Goal: Task Accomplishment & Management: Use online tool/utility

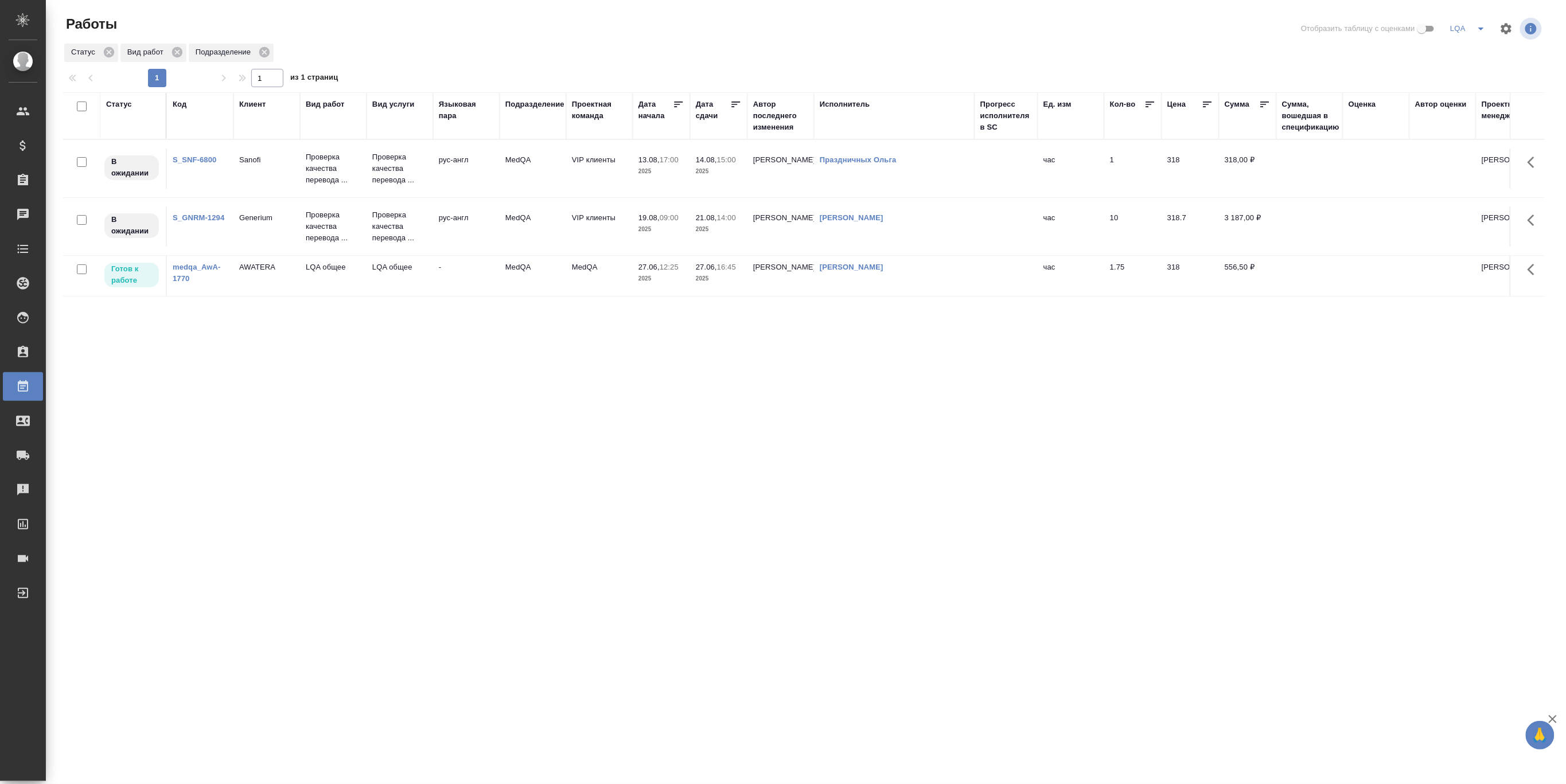
click at [895, 352] on div "Статус Код Клиент Вид работ Вид услуги Языковая пара Подразделение Проектная ко…" at bounding box center [803, 298] width 1481 height 413
click at [975, 48] on div "Статус Вид работ Подразделение" at bounding box center [803, 52] width 1481 height 21
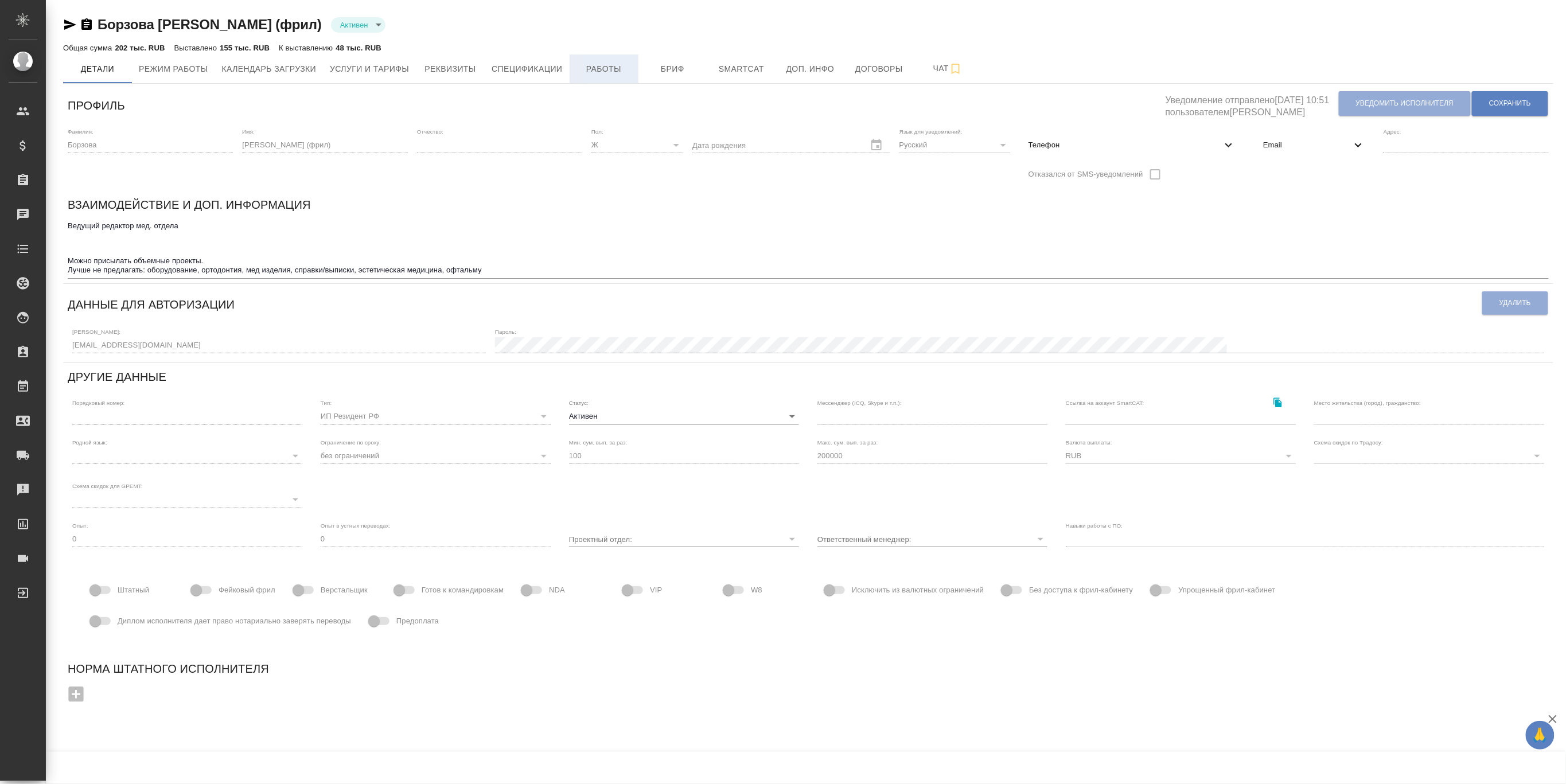
click at [600, 74] on span "Работы" at bounding box center [604, 69] width 55 height 15
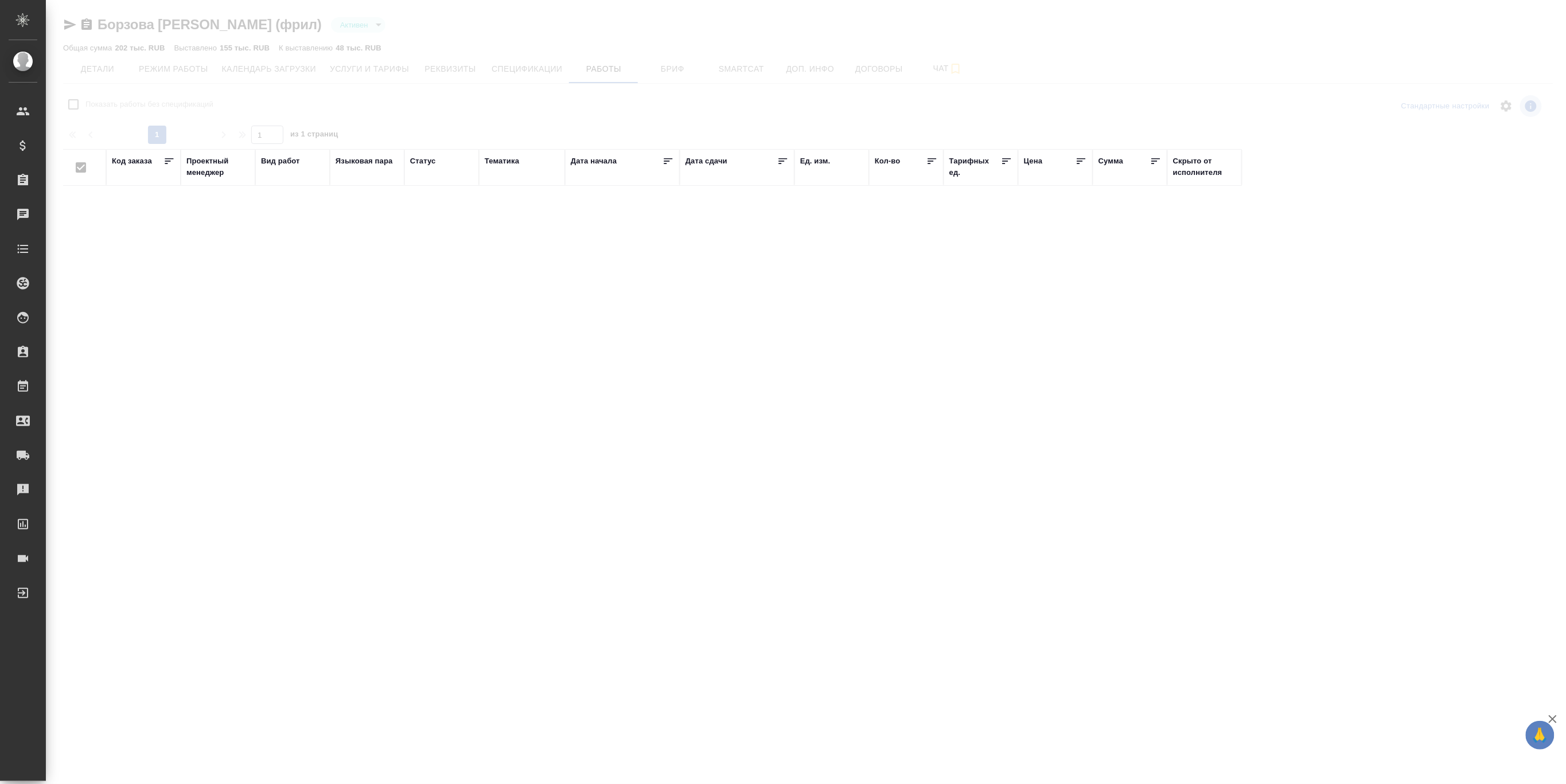
checkbox input "false"
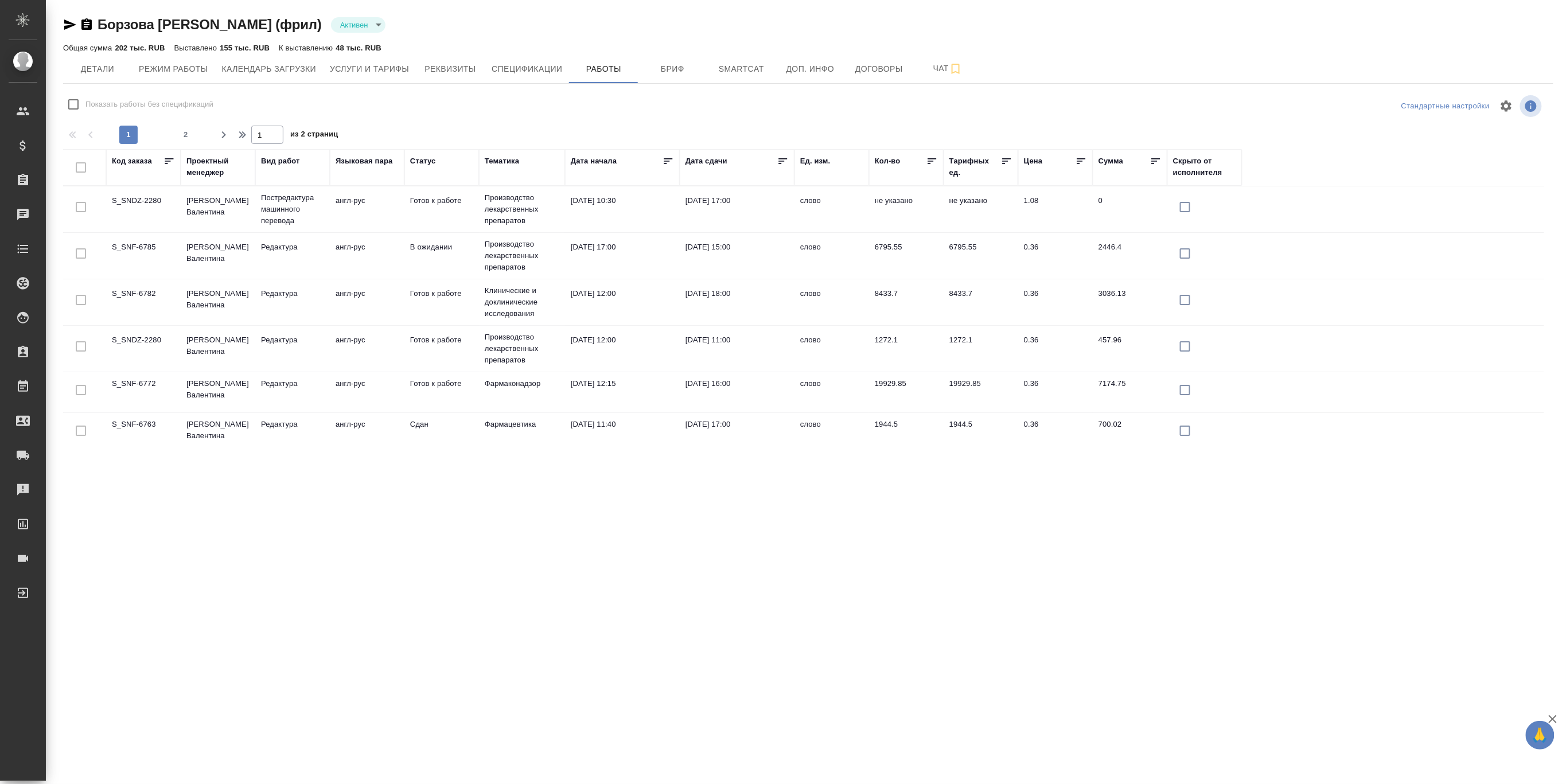
click at [569, 230] on td "08.08.2025, 12:00" at bounding box center [621, 209] width 115 height 40
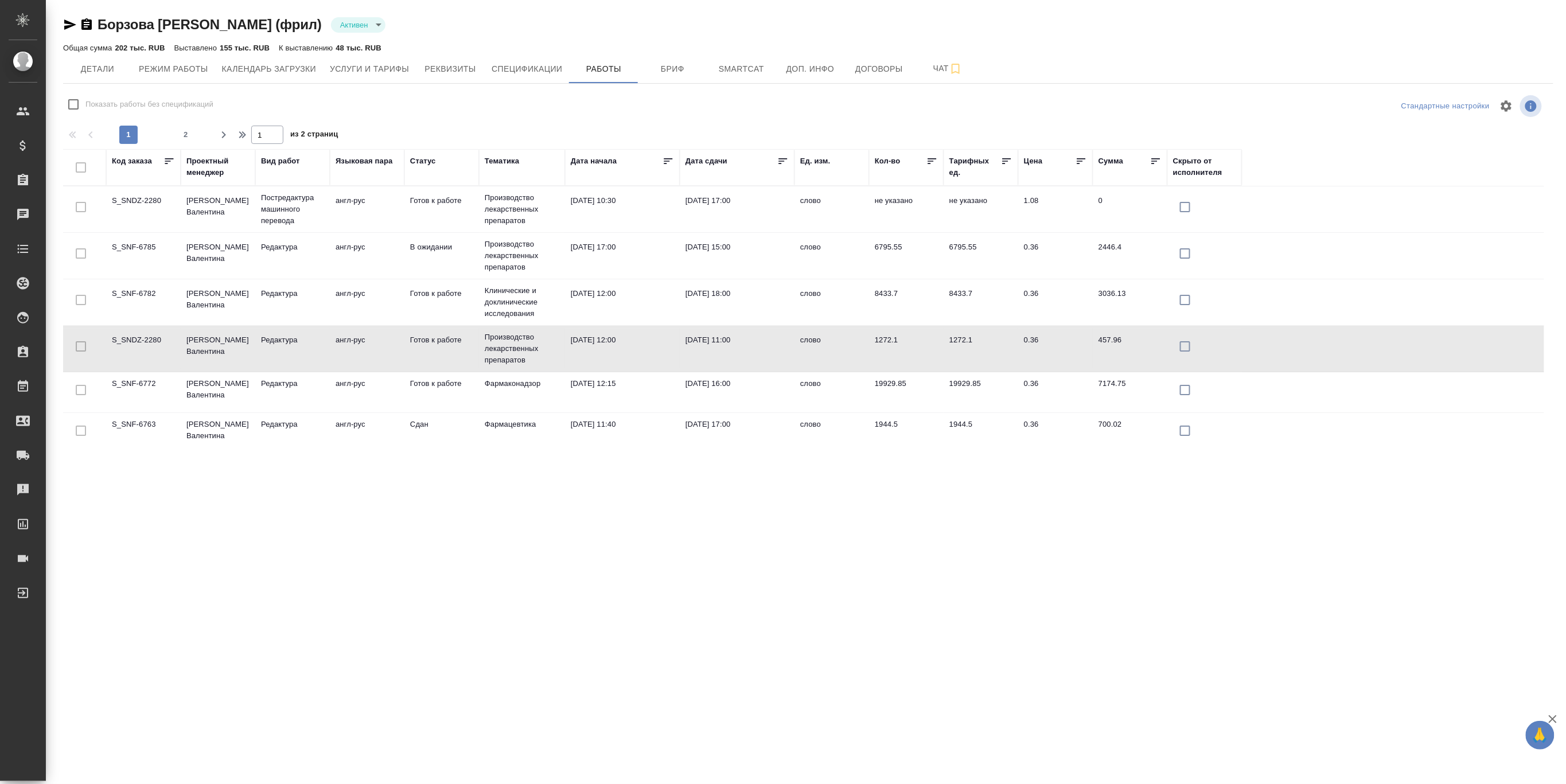
click at [569, 230] on td "08.08.2025, 12:00" at bounding box center [621, 209] width 115 height 40
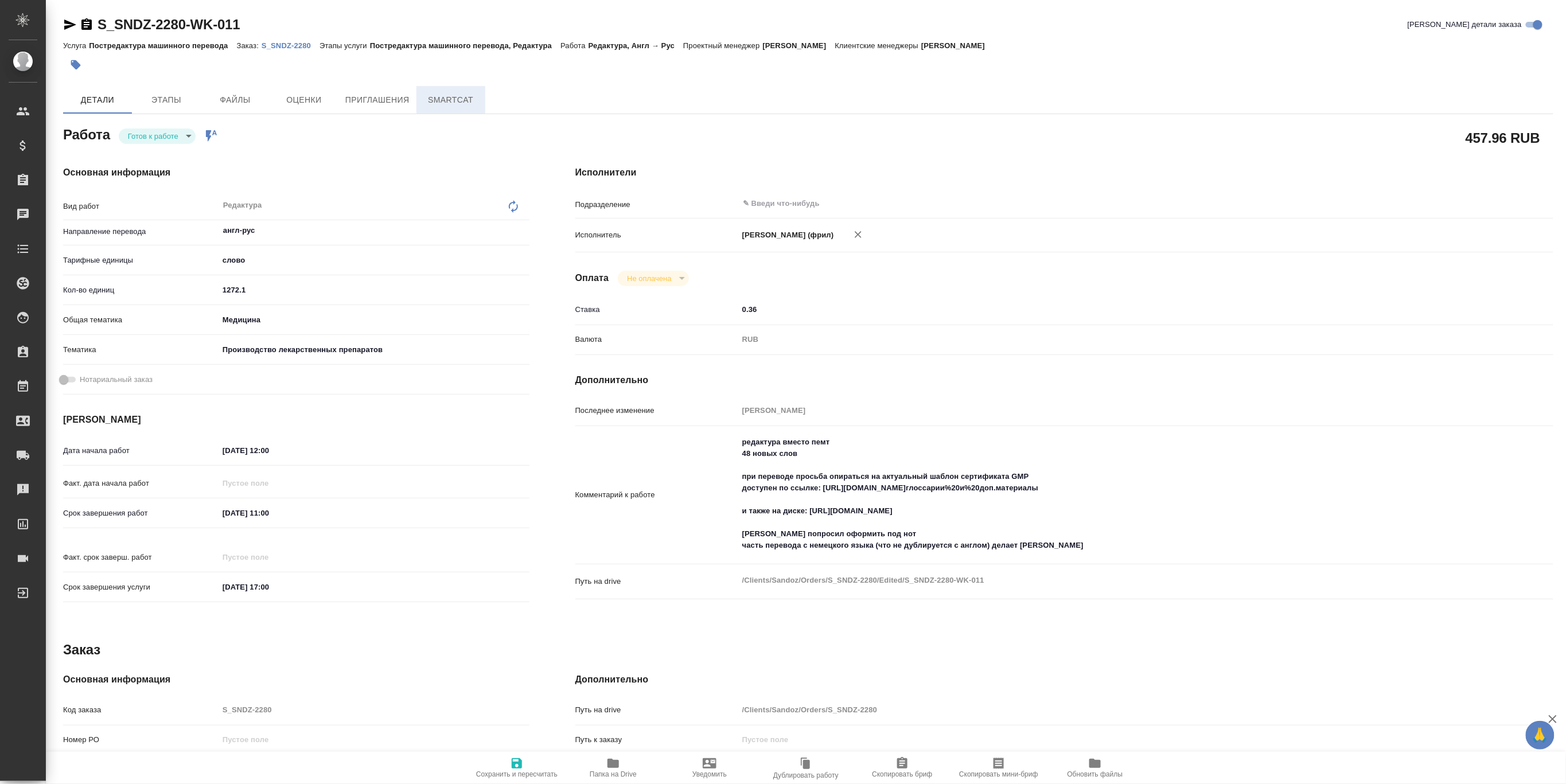
type textarea "x"
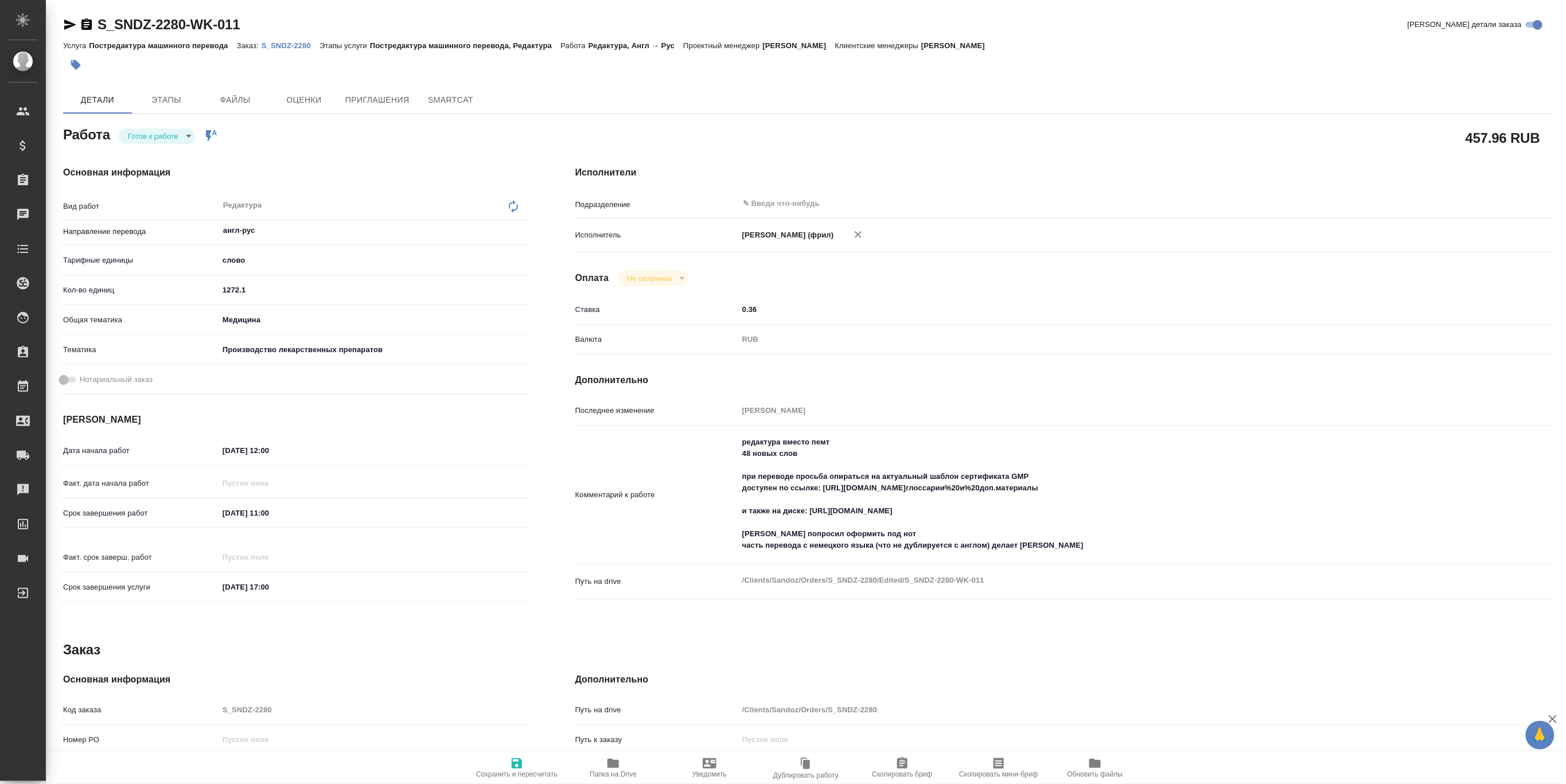
type textarea "x"
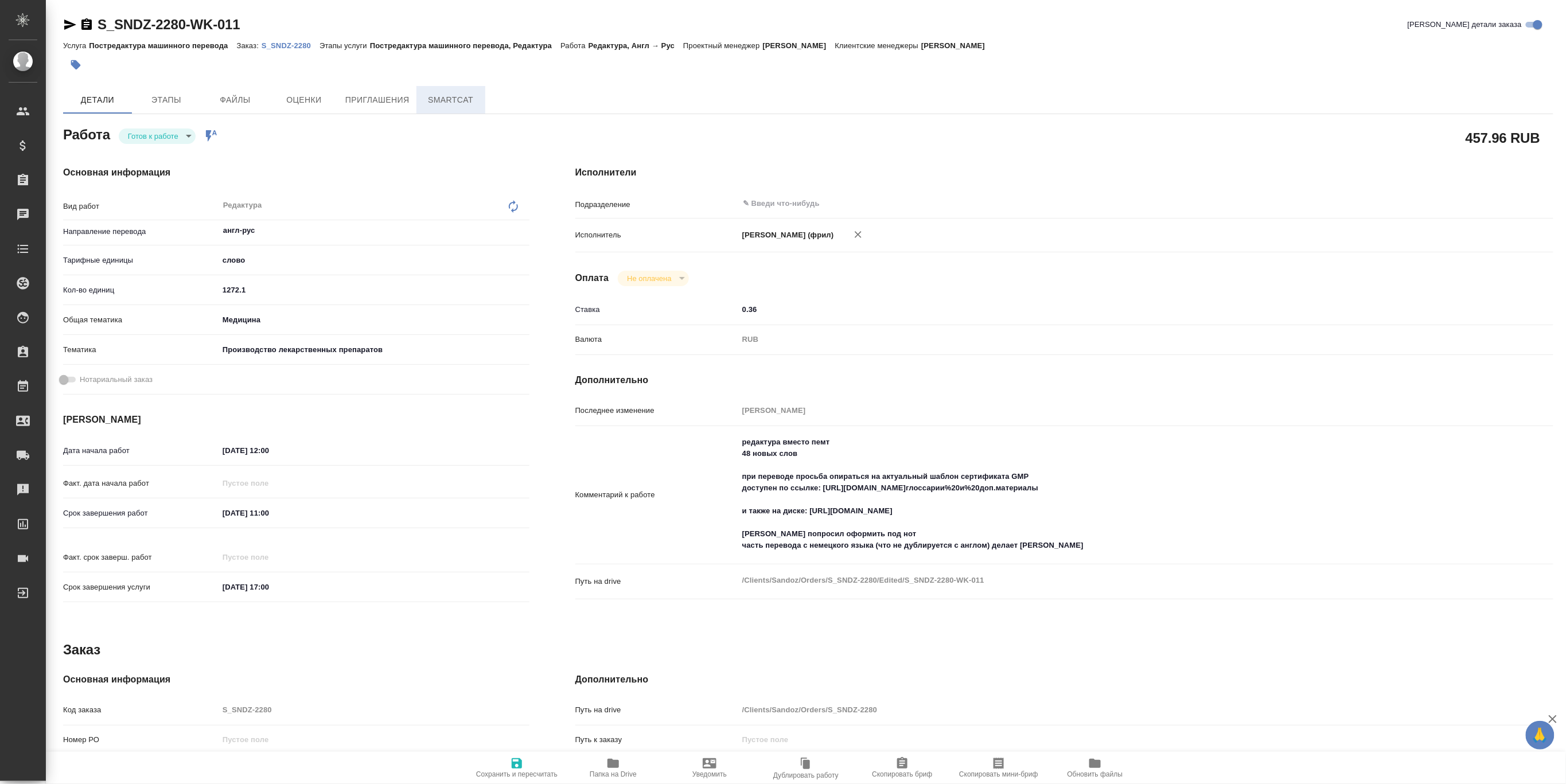
type textarea "x"
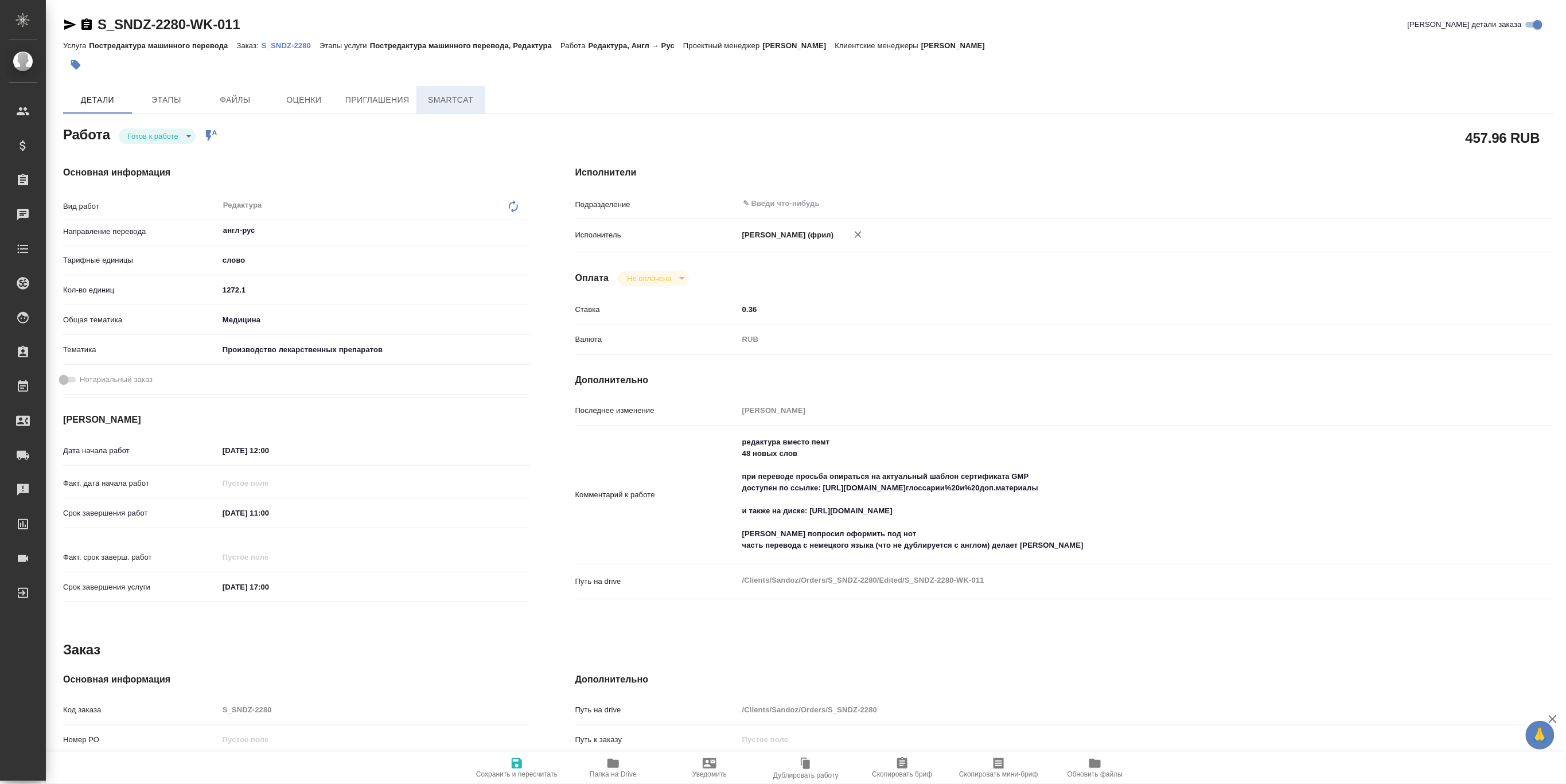
click at [448, 111] on button "SmartCat" at bounding box center [451, 100] width 69 height 27
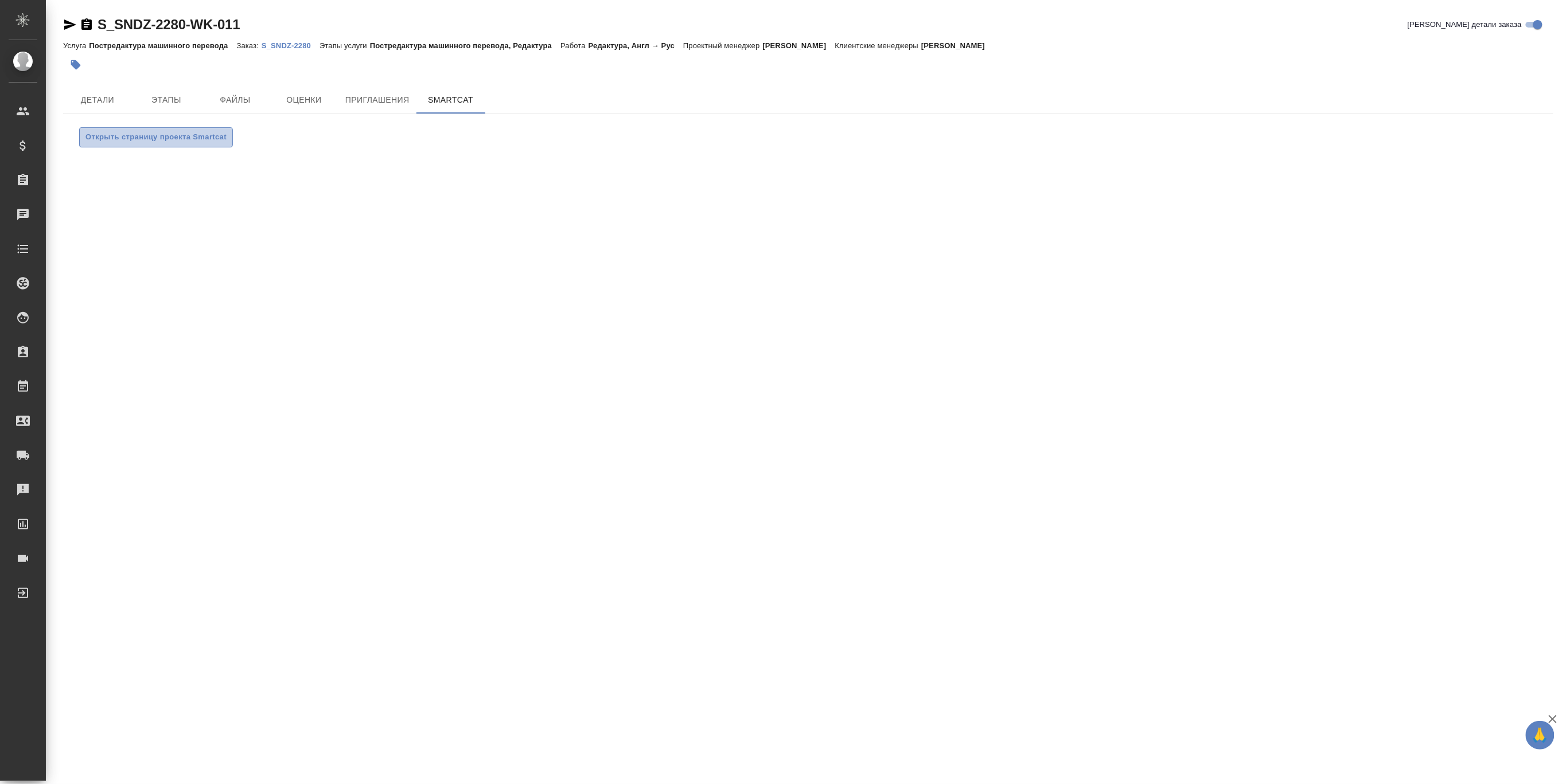
click at [206, 138] on span "Открыть страницу проекта Smartcat" at bounding box center [156, 136] width 141 height 13
click at [85, 96] on span "Детали" at bounding box center [97, 100] width 55 height 15
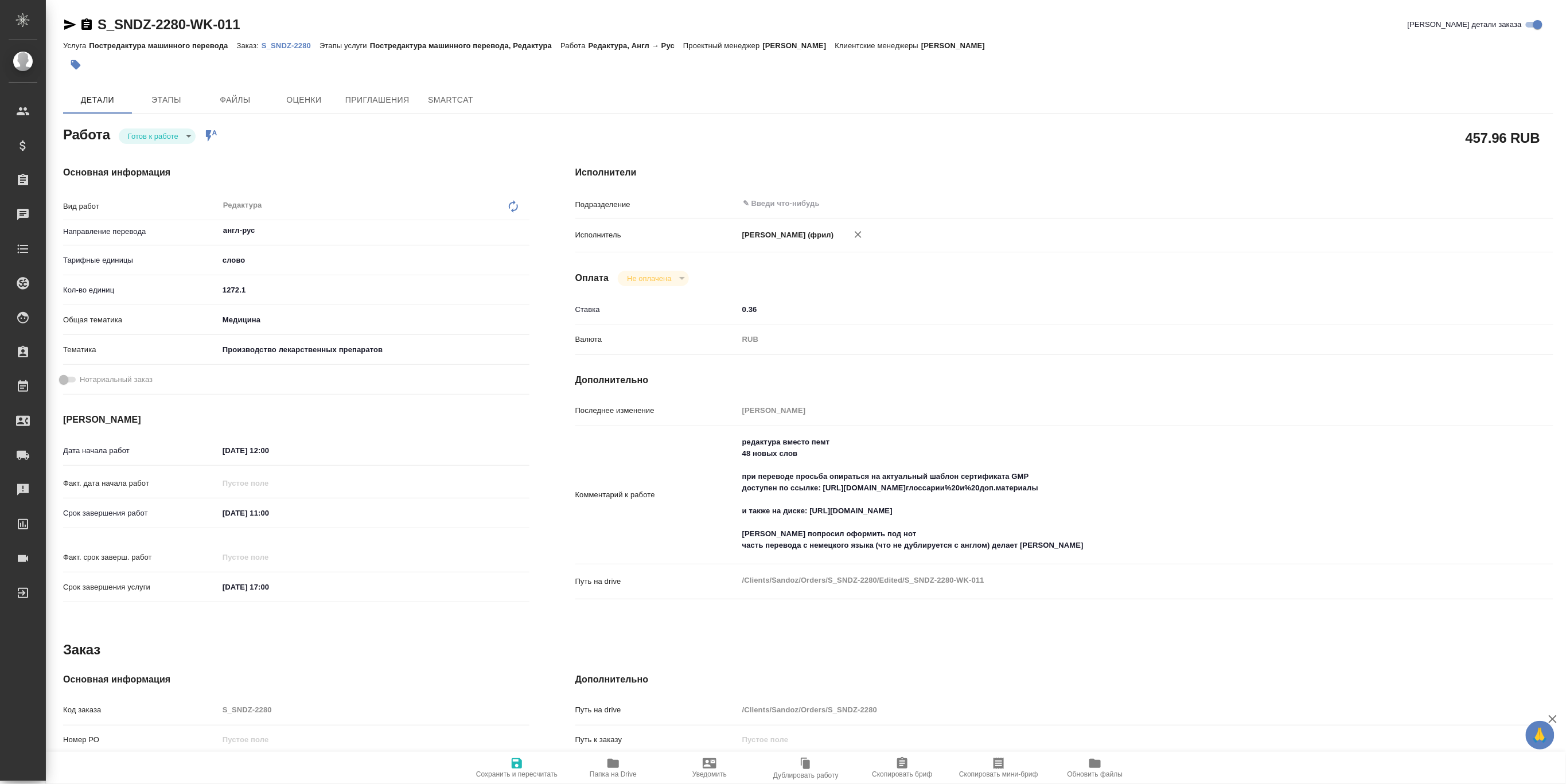
type textarea "x"
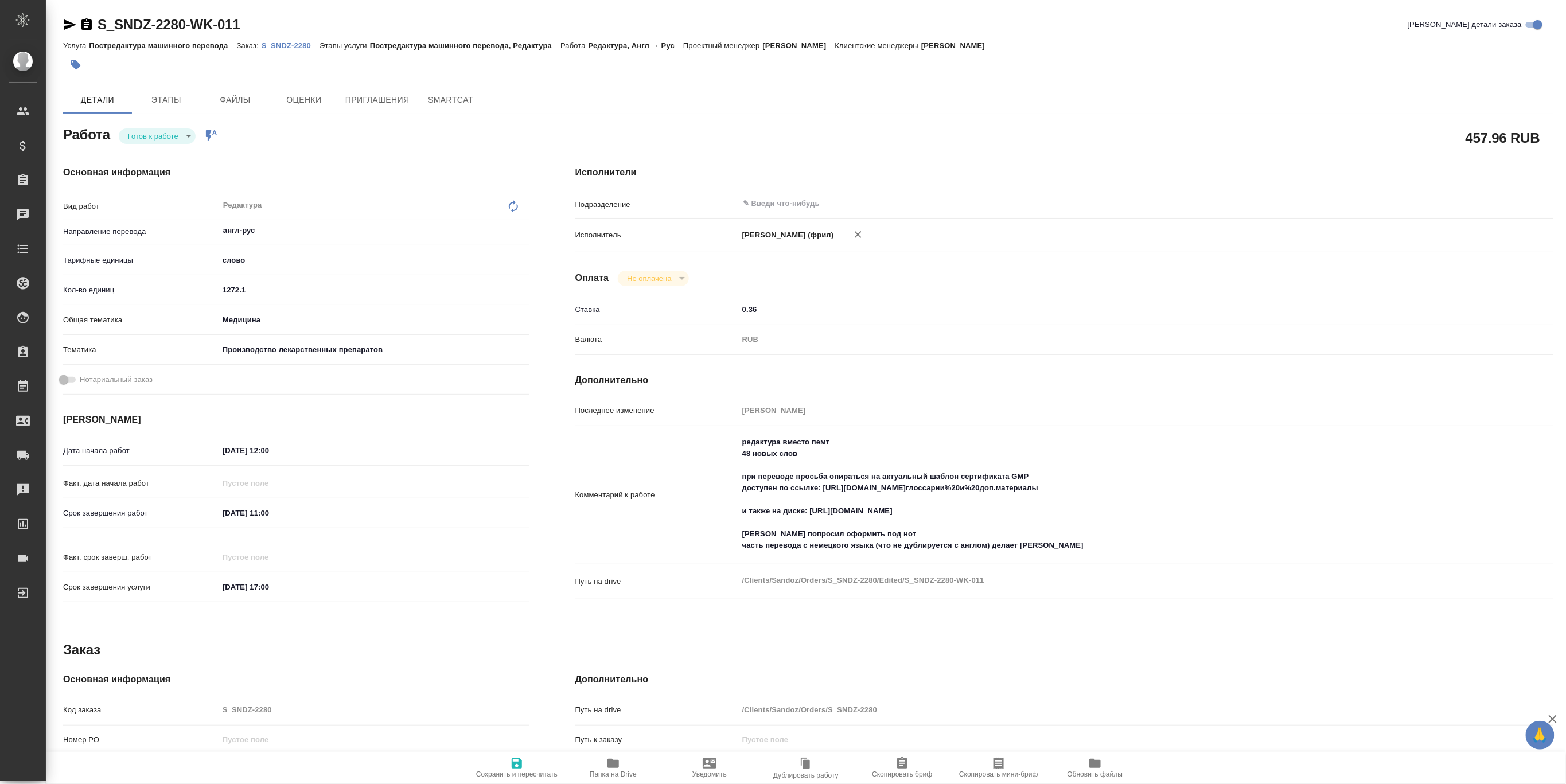
type textarea "x"
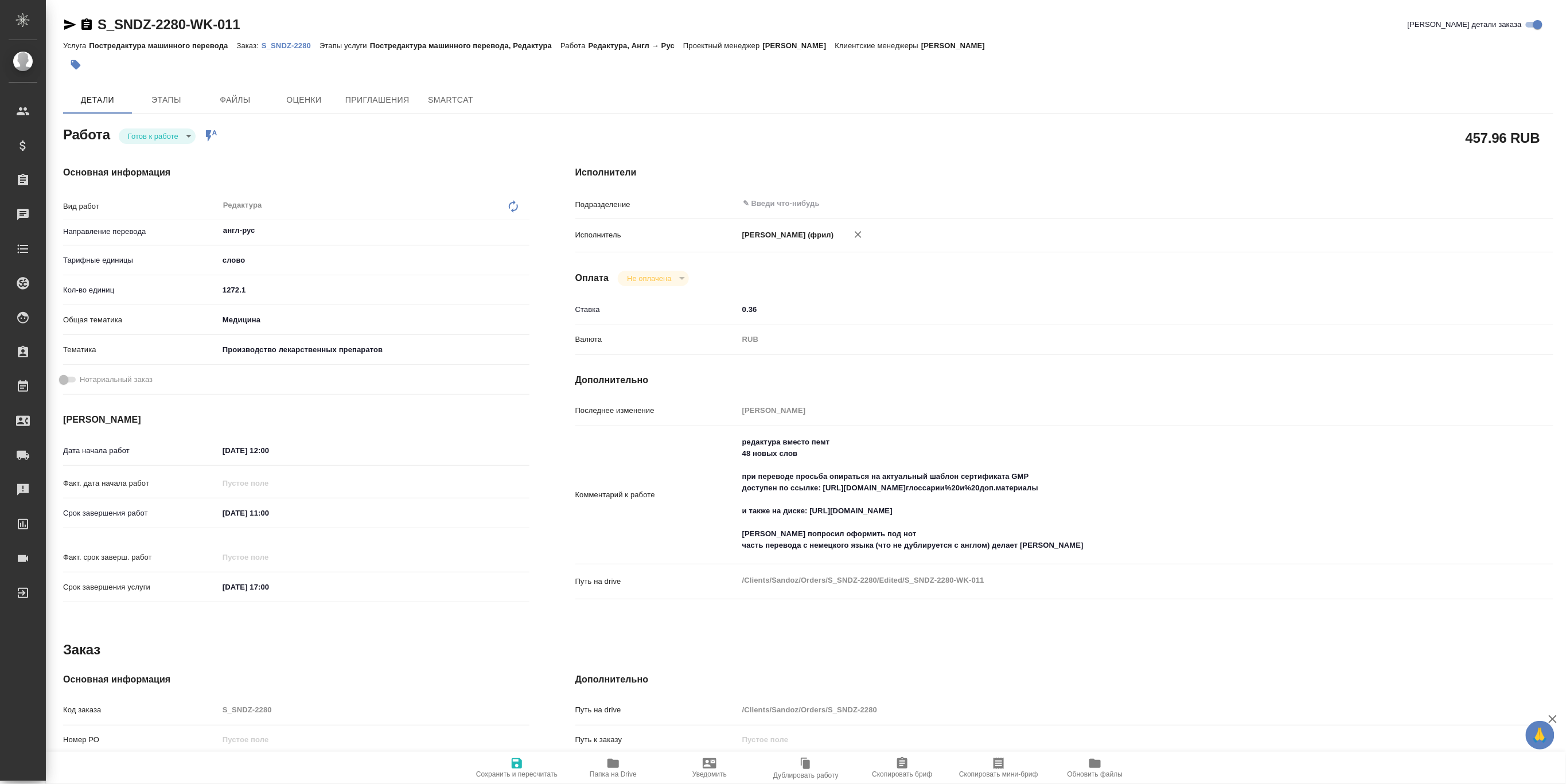
type textarea "x"
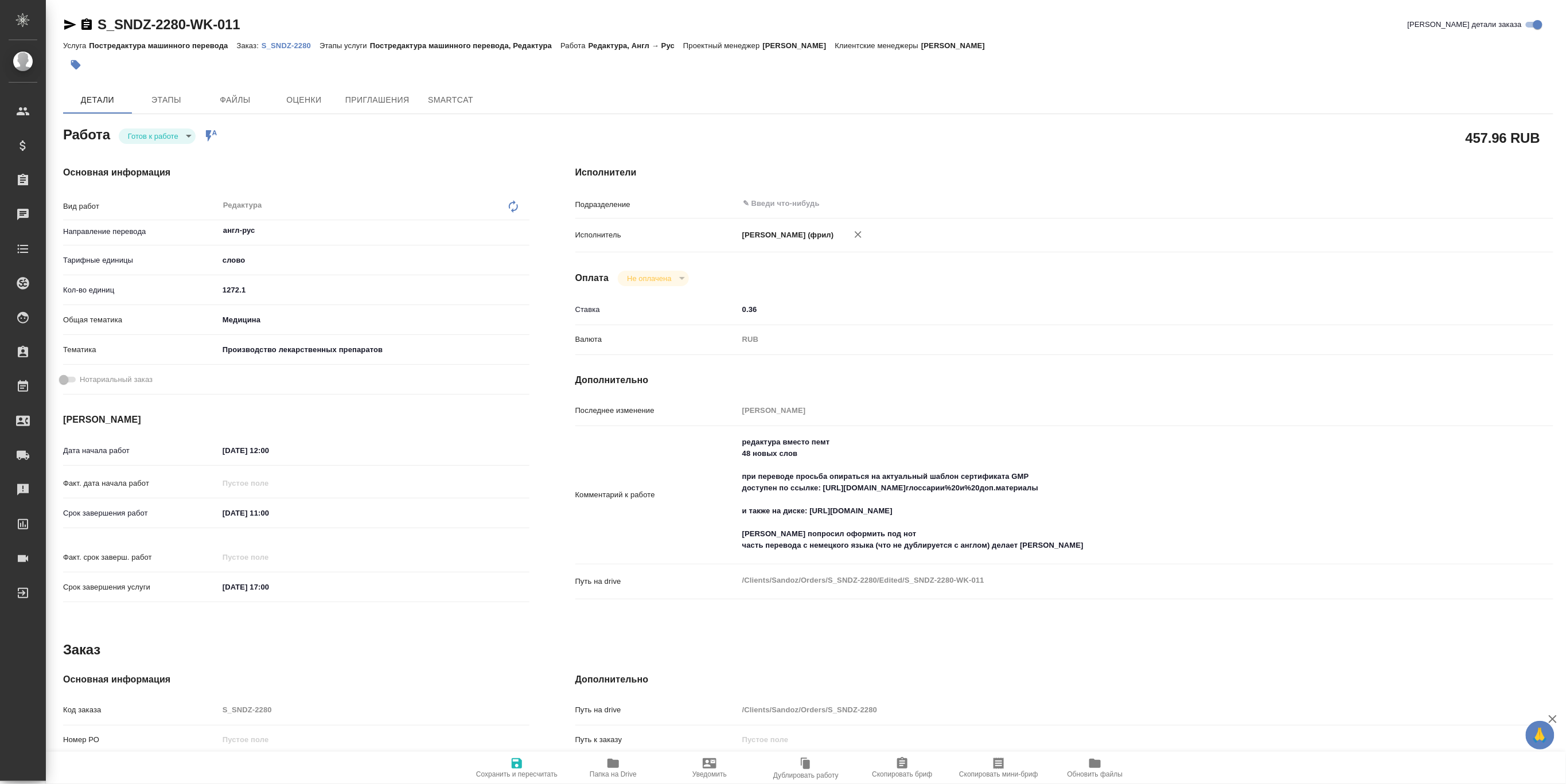
click at [609, 764] on icon "button" at bounding box center [614, 762] width 12 height 9
type textarea "x"
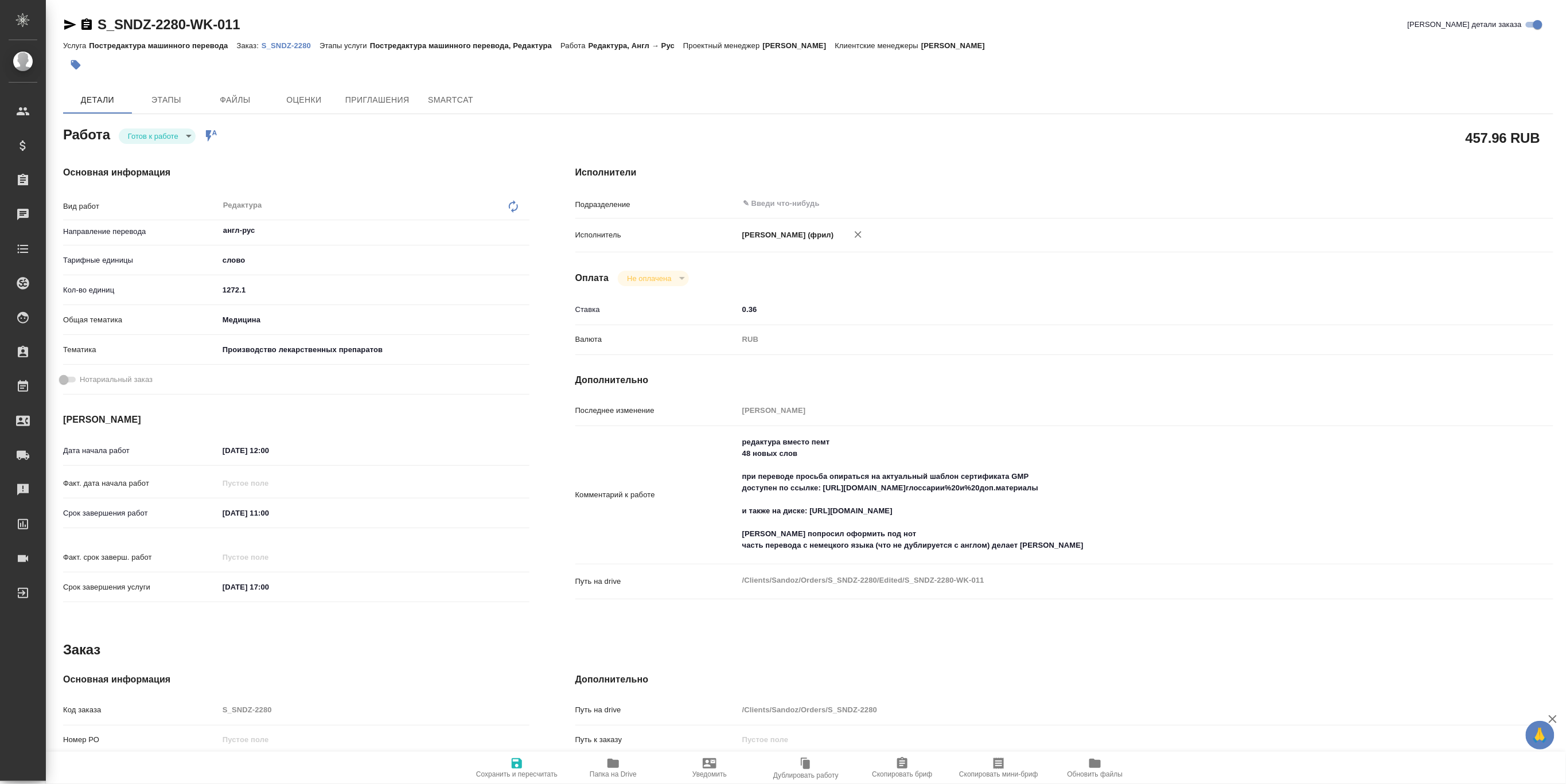
type textarea "x"
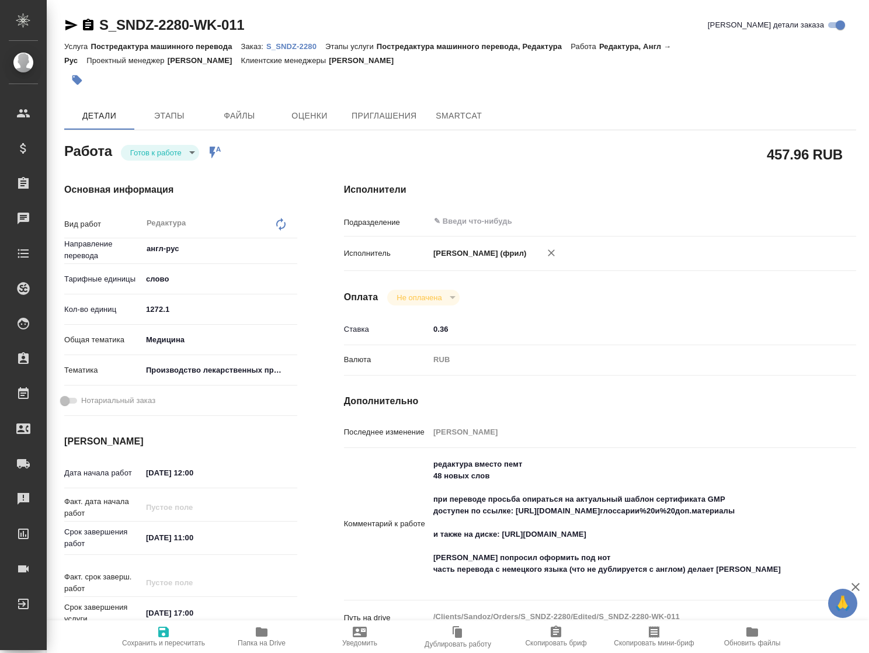
type textarea "x"
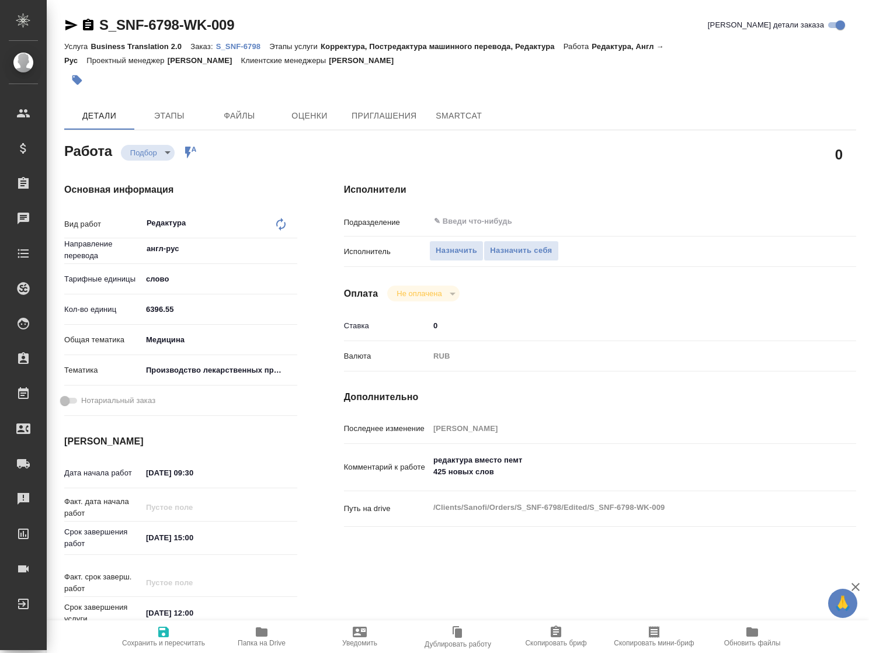
type textarea "x"
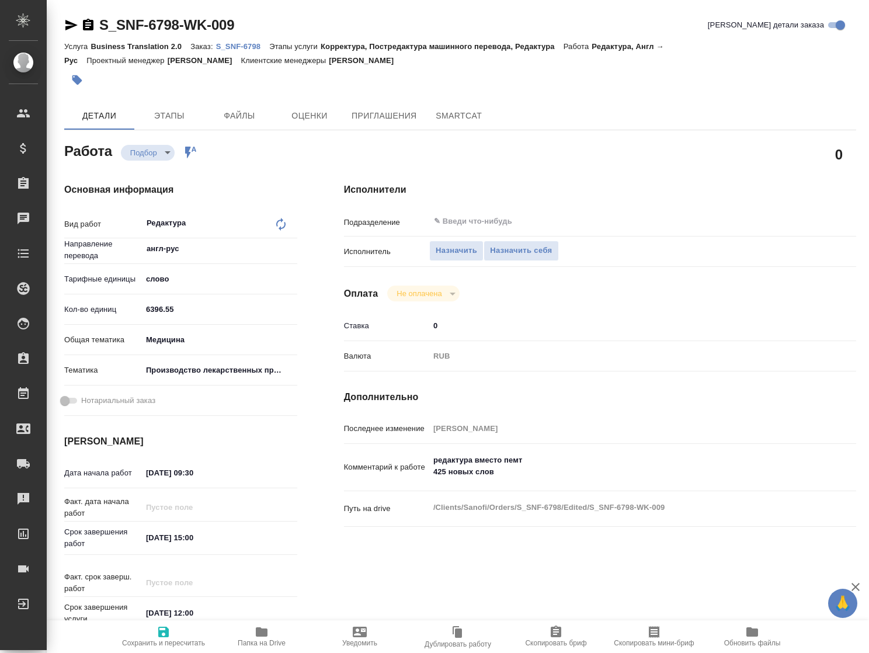
type textarea "x"
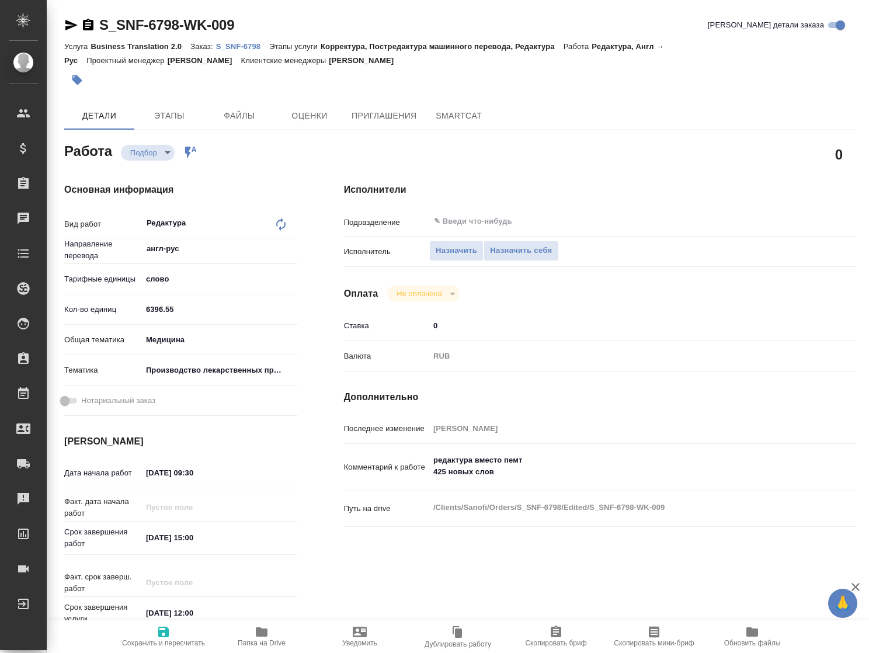
type textarea "x"
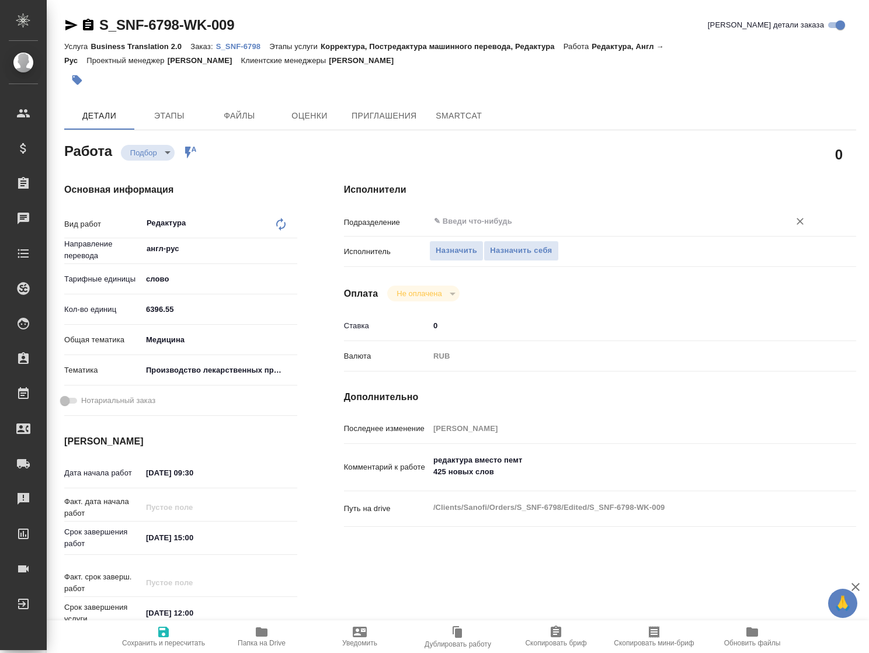
type textarea "x"
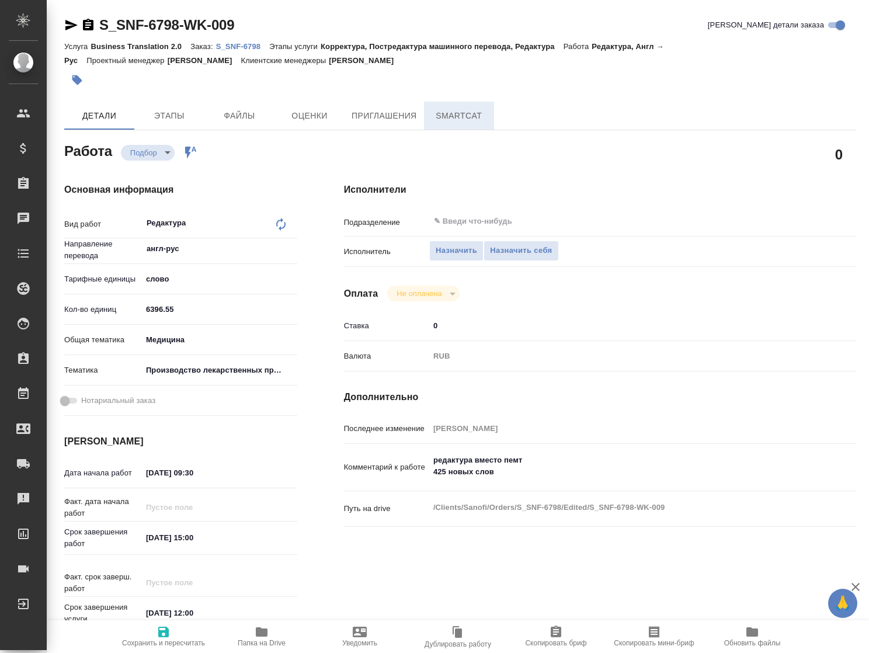
click at [460, 112] on span "SmartCat" at bounding box center [459, 116] width 56 height 15
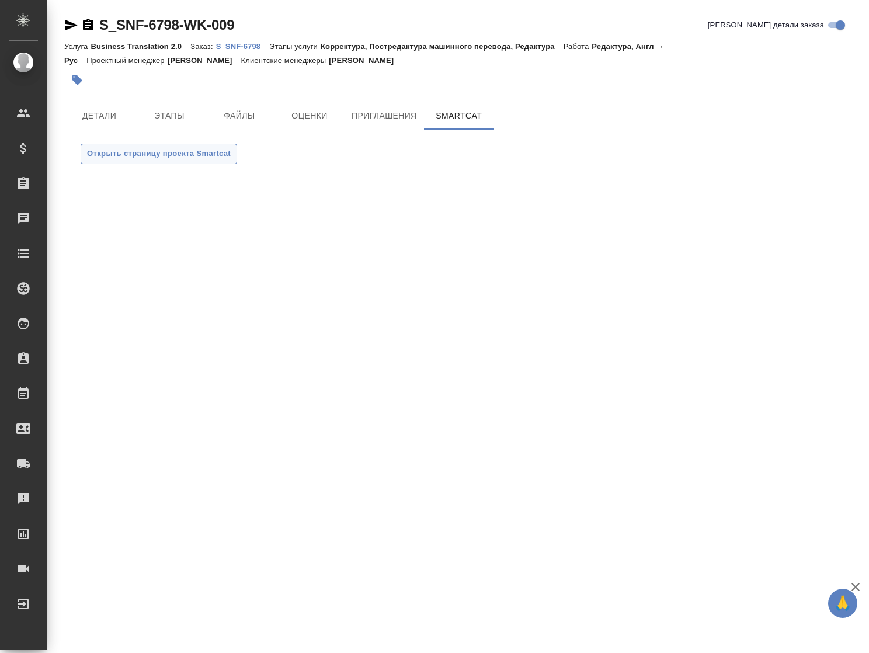
click at [183, 155] on span "Открыть страницу проекта Smartcat" at bounding box center [159, 153] width 144 height 13
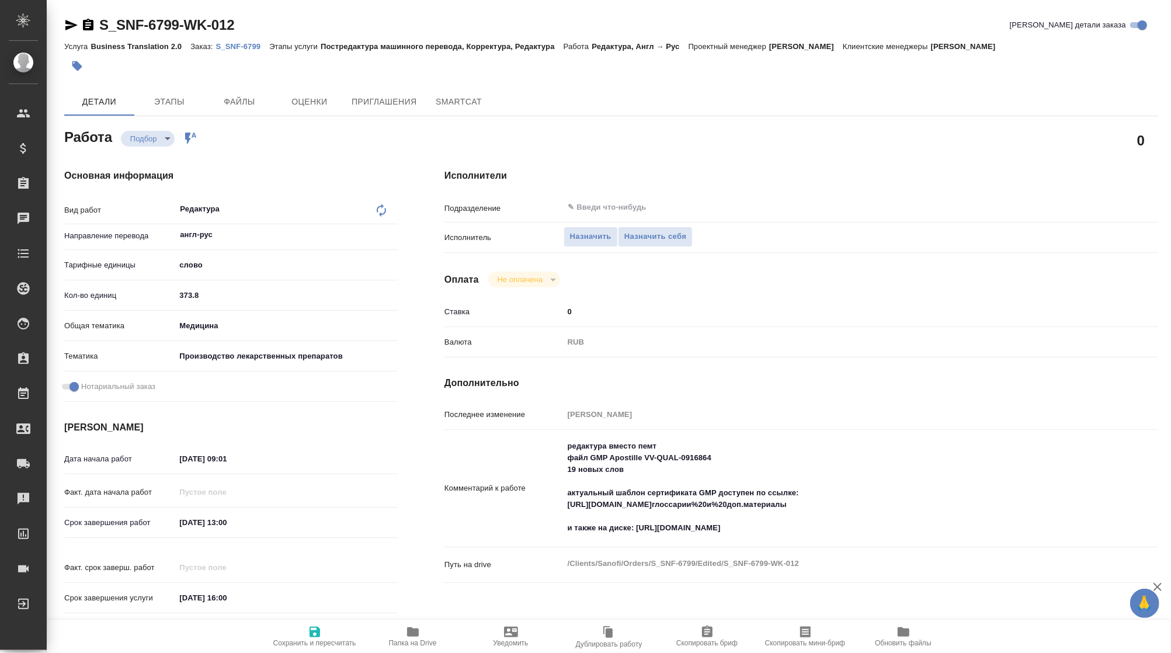
type textarea "x"
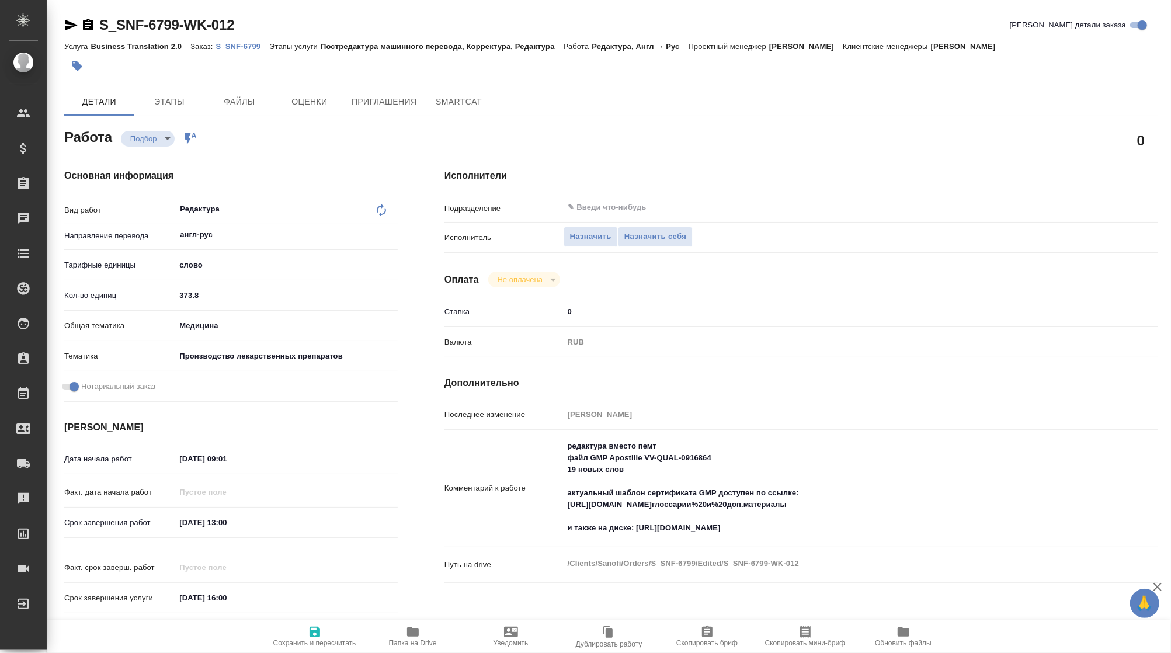
type textarea "x"
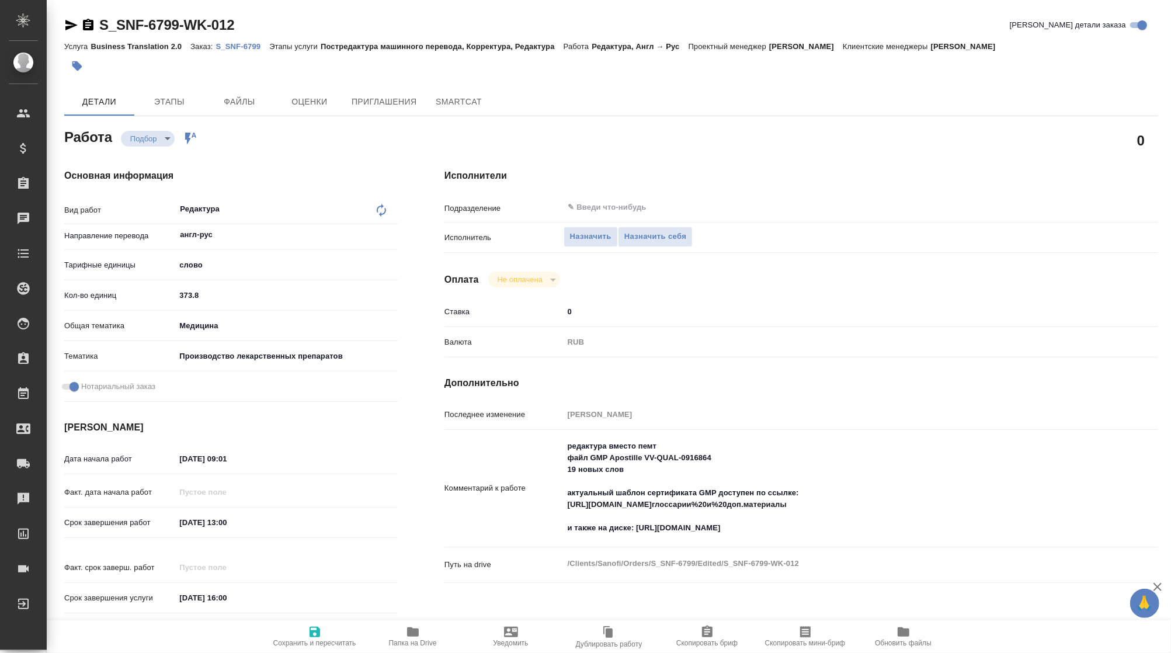
type textarea "x"
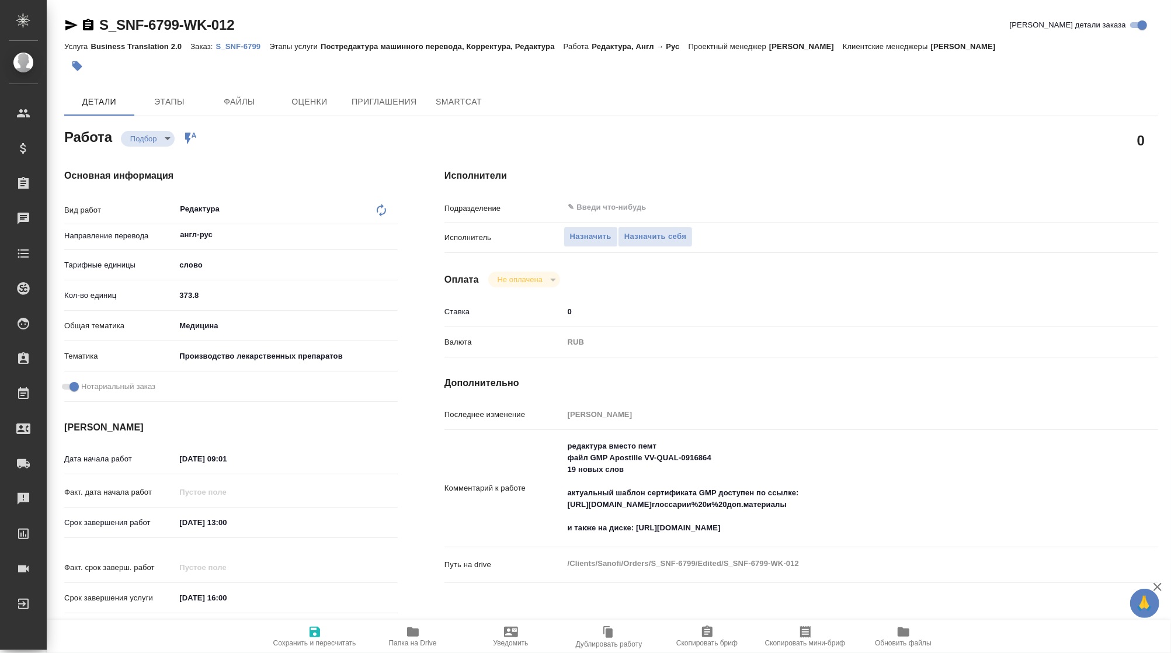
type textarea "x"
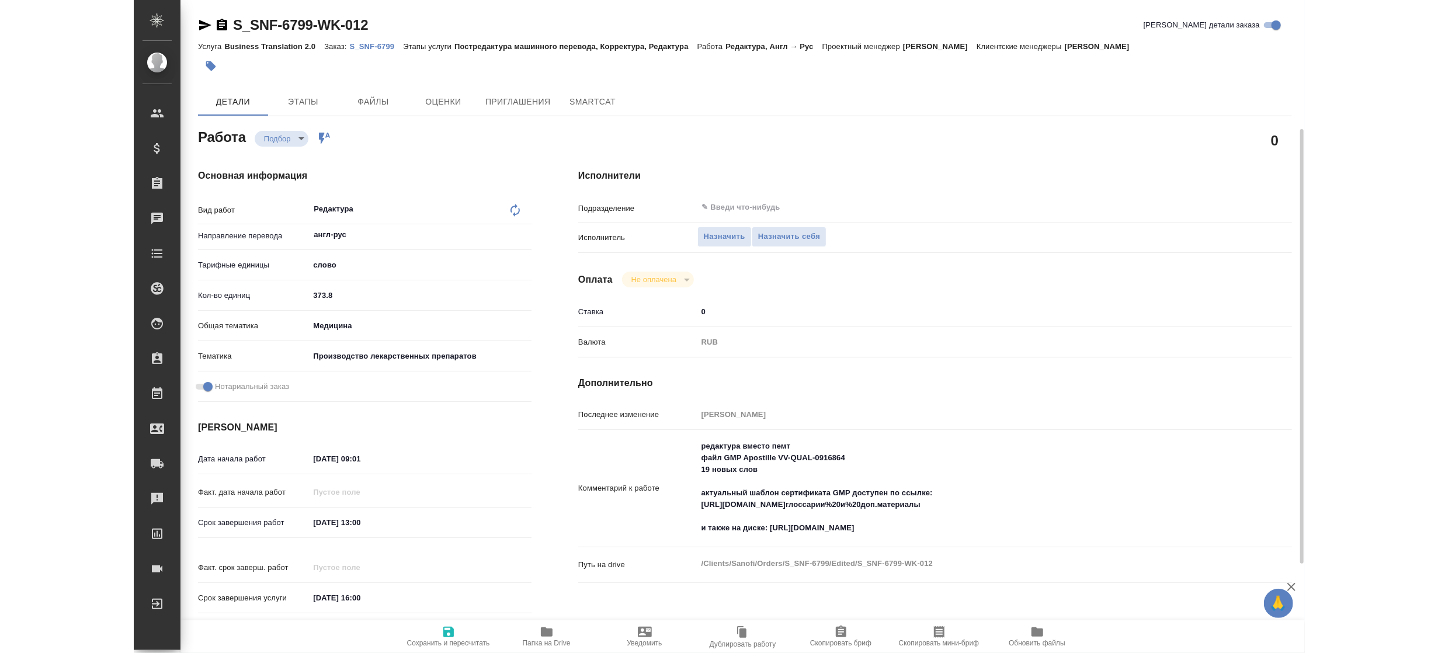
scroll to position [78, 0]
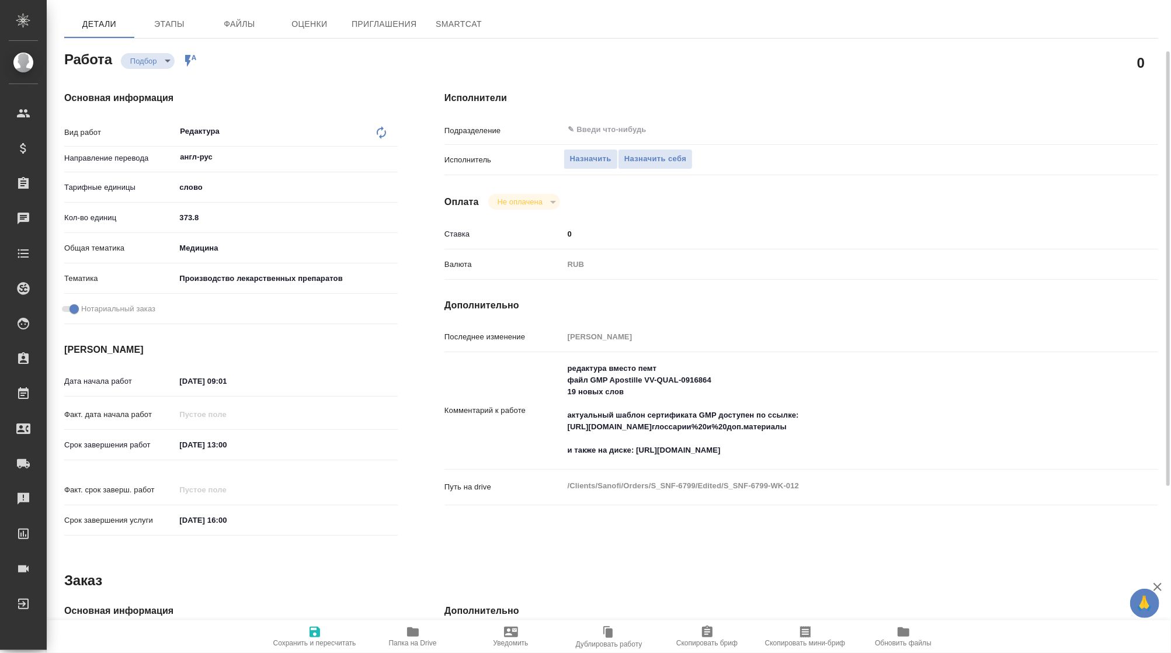
click at [412, 635] on icon "button" at bounding box center [413, 631] width 12 height 9
type textarea "x"
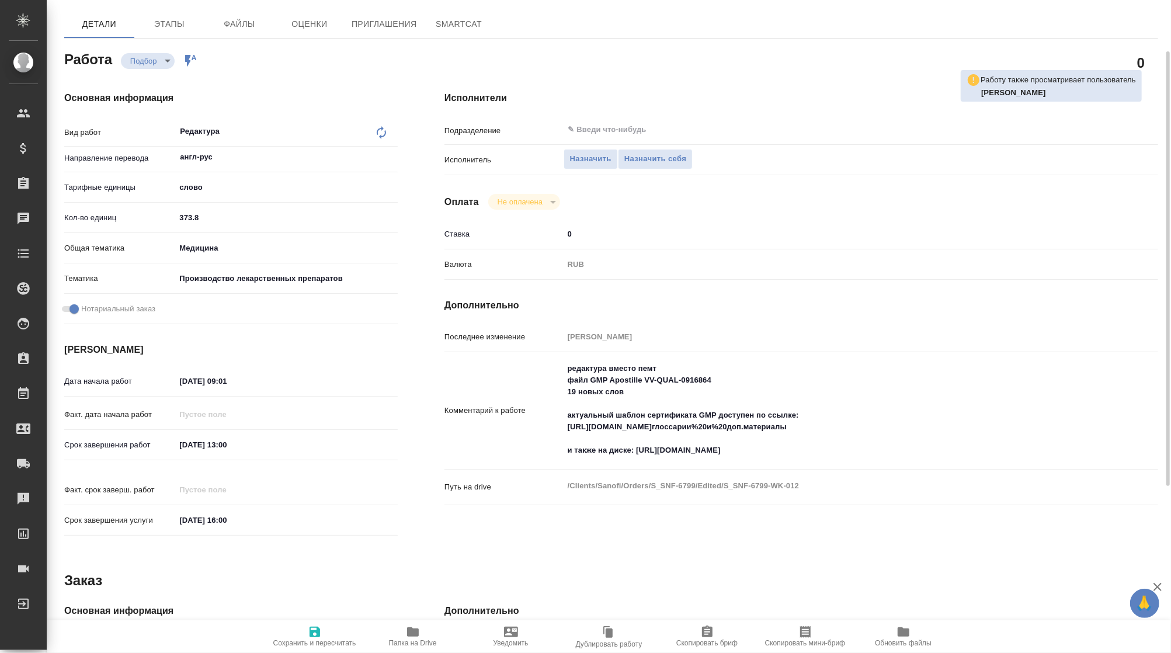
type textarea "x"
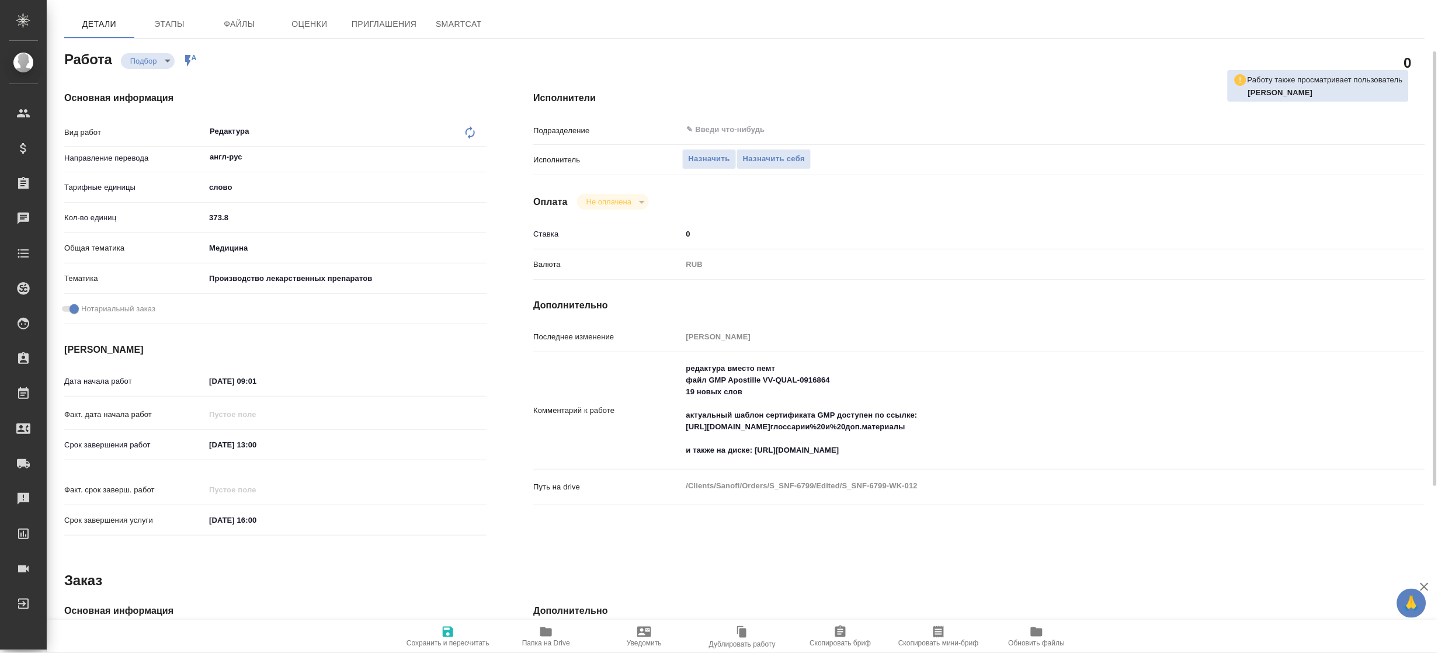
type textarea "x"
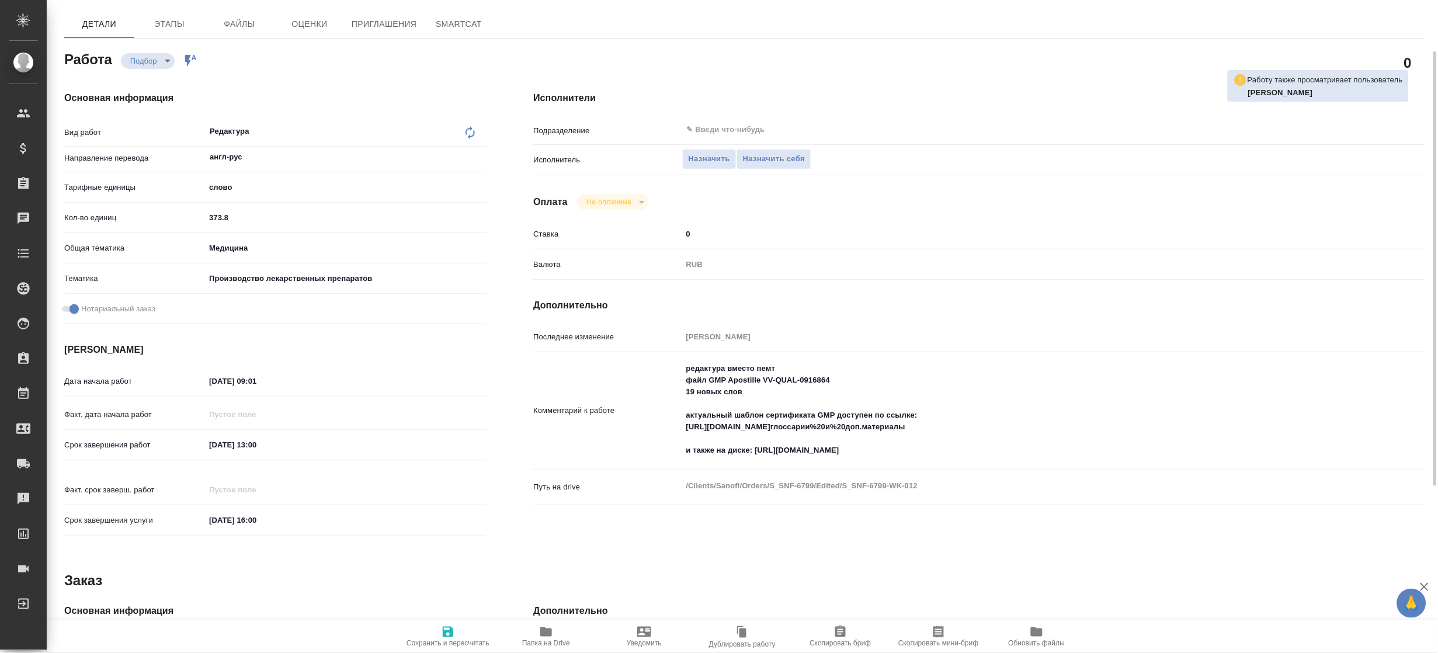
scroll to position [0, 0]
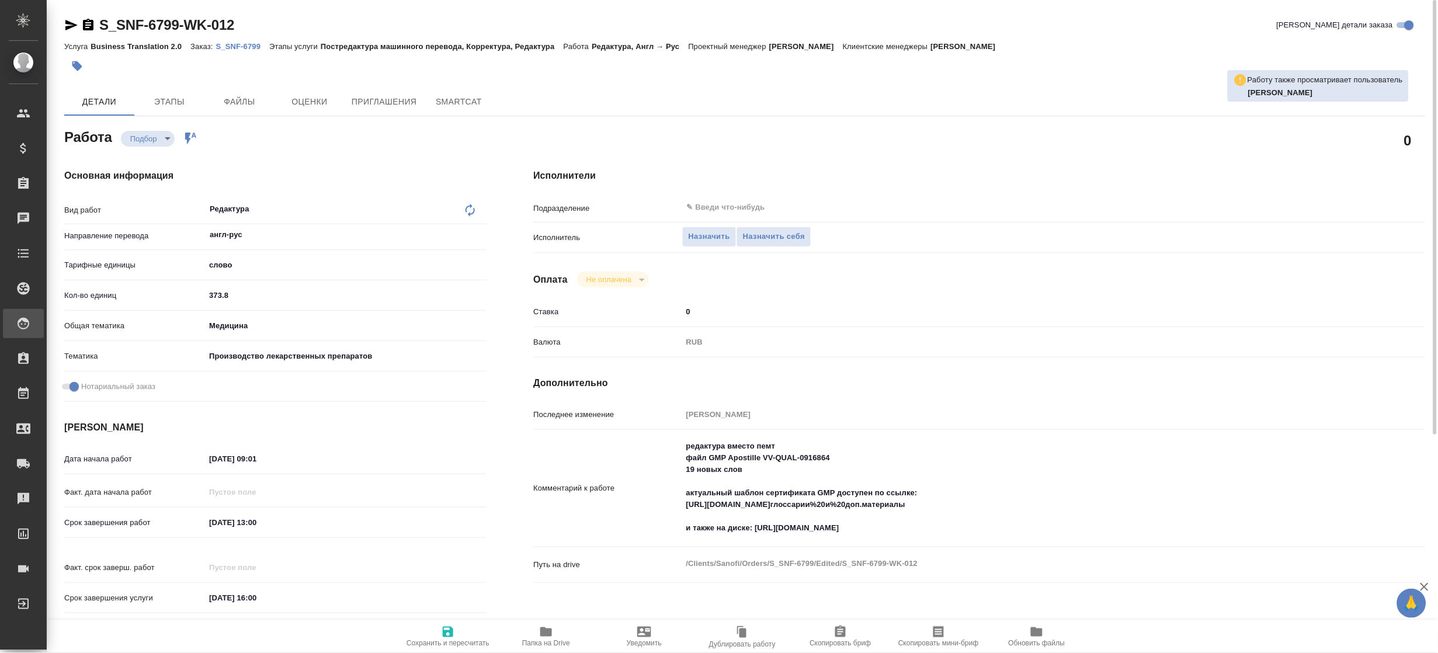
type textarea "x"
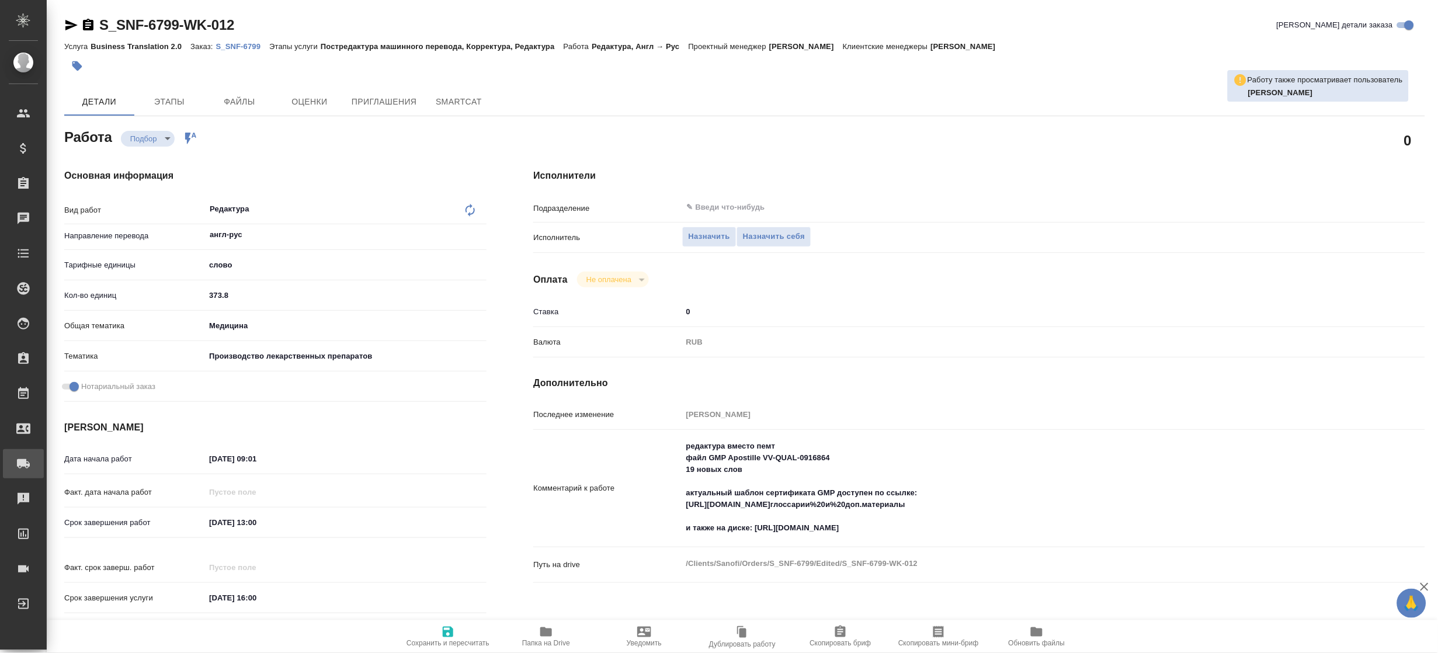
type textarea "x"
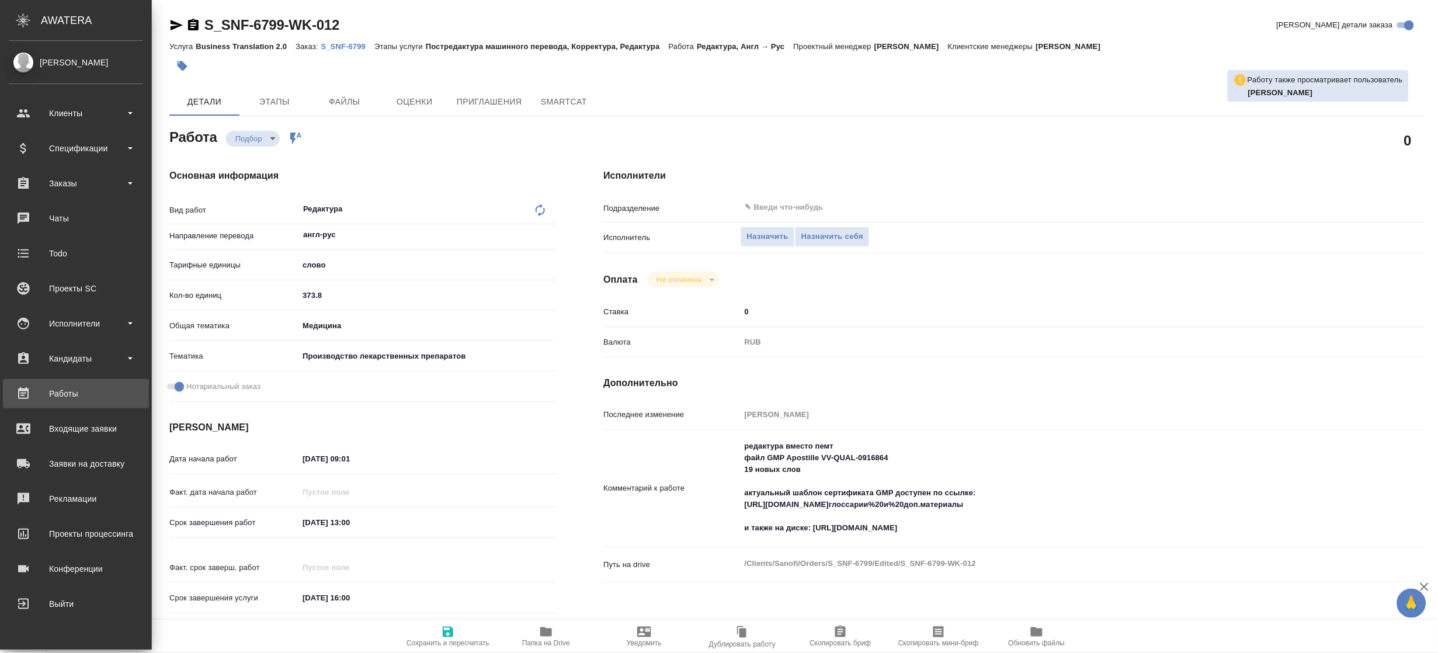
click at [75, 391] on div "Работы" at bounding box center [76, 394] width 134 height 18
type textarea "x"
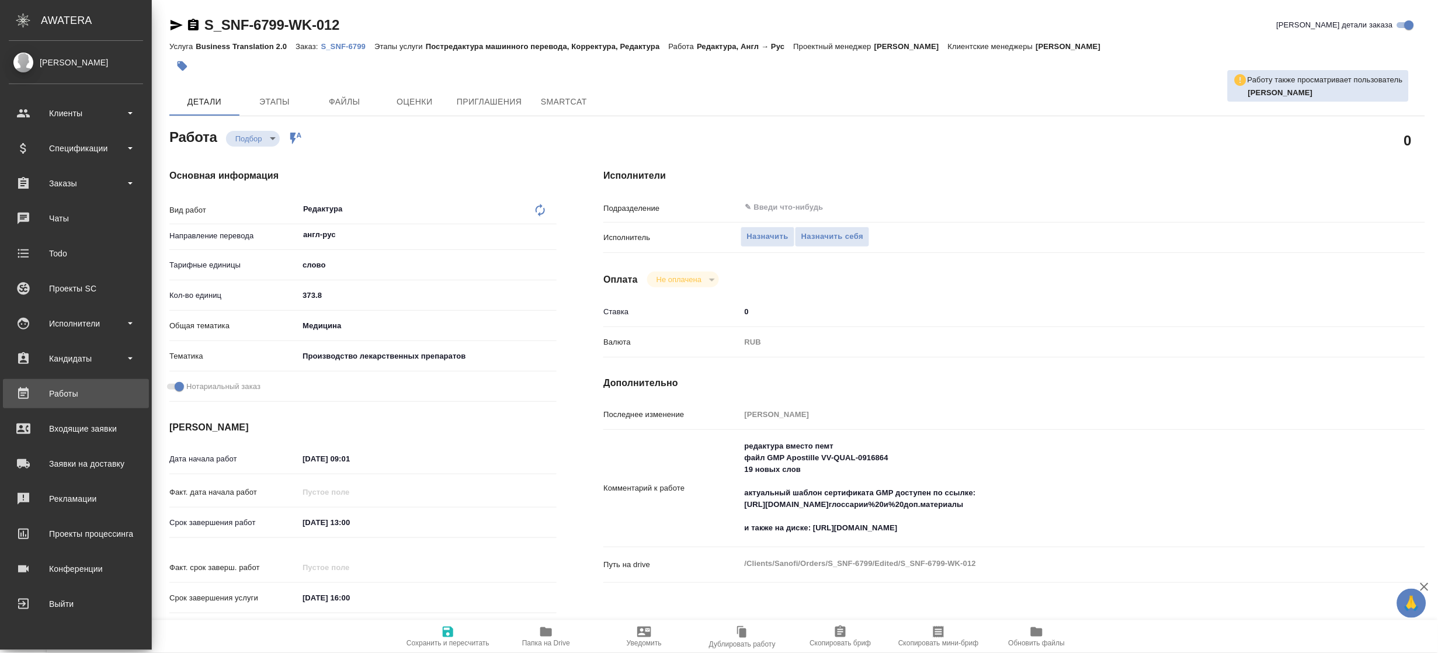
type textarea "x"
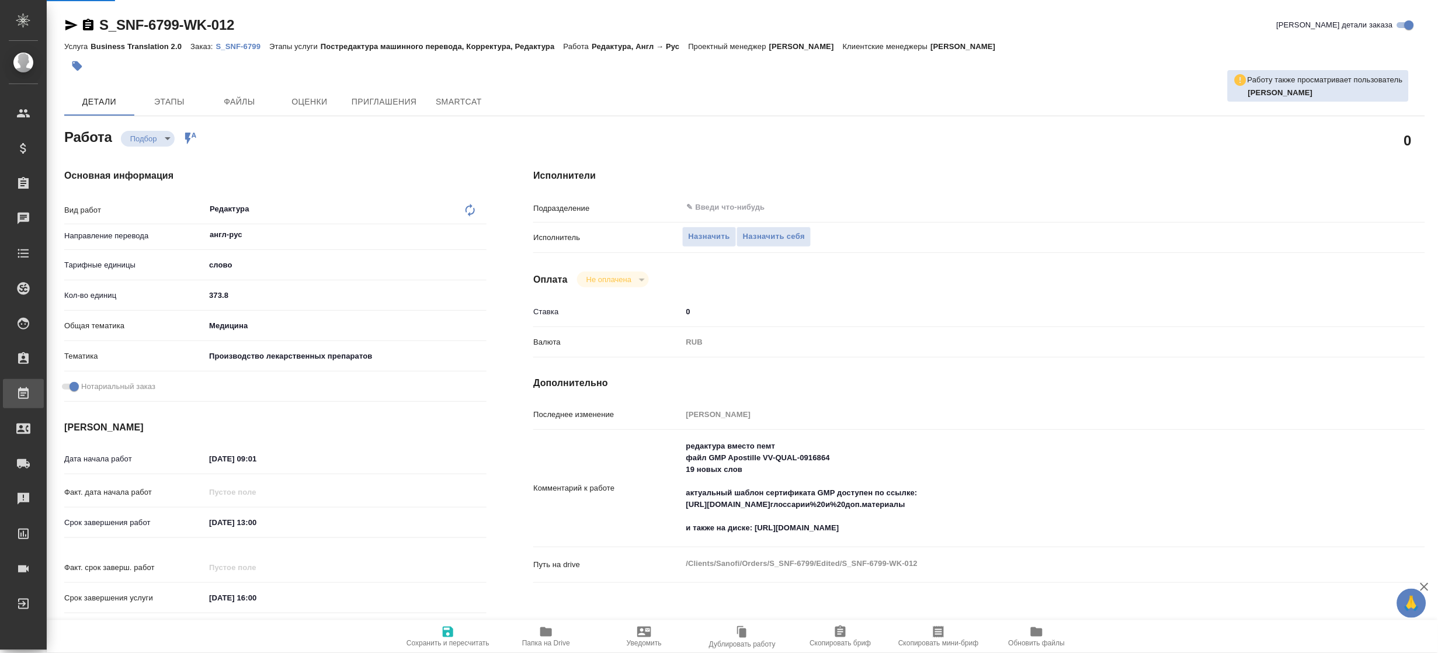
type textarea "x"
